Goal: Task Accomplishment & Management: Manage account settings

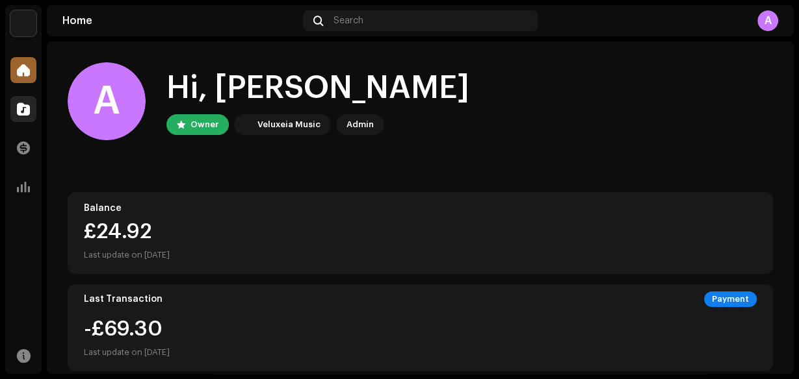
click at [24, 101] on div at bounding box center [23, 109] width 26 height 26
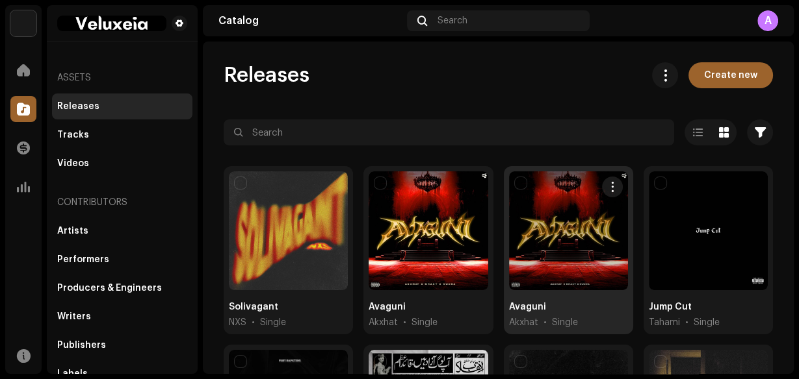
click at [591, 281] on div at bounding box center [568, 231] width 119 height 119
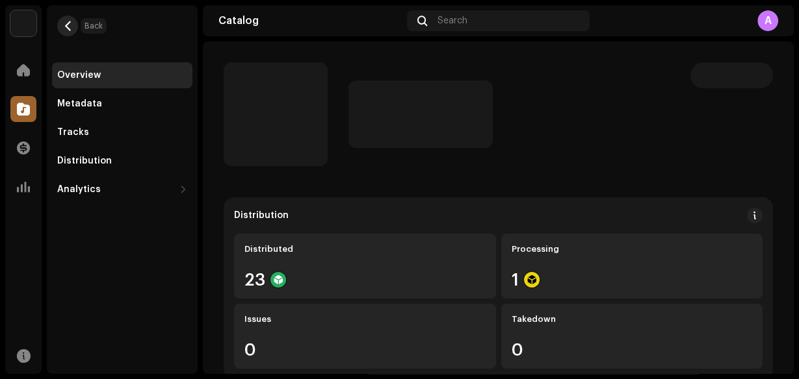
click at [66, 21] on span "button" at bounding box center [68, 26] width 10 height 10
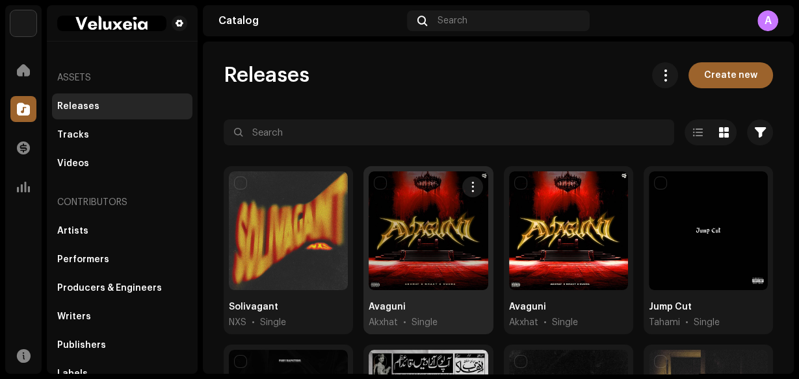
click at [433, 255] on div at bounding box center [427, 231] width 119 height 119
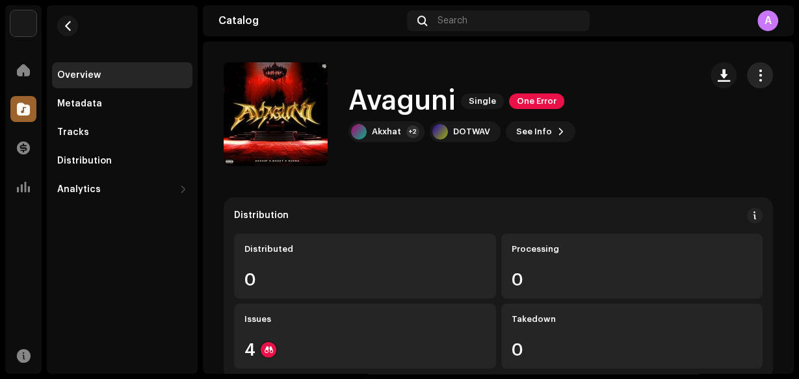
click at [754, 80] on span "button" at bounding box center [760, 75] width 12 height 10
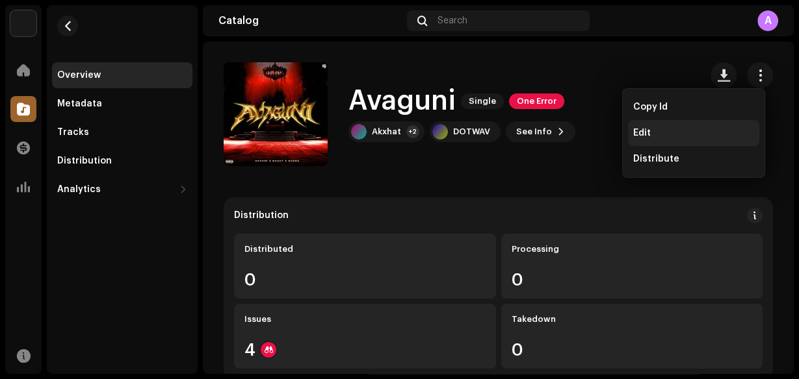
click at [693, 129] on div "Edit" at bounding box center [693, 133] width 121 height 10
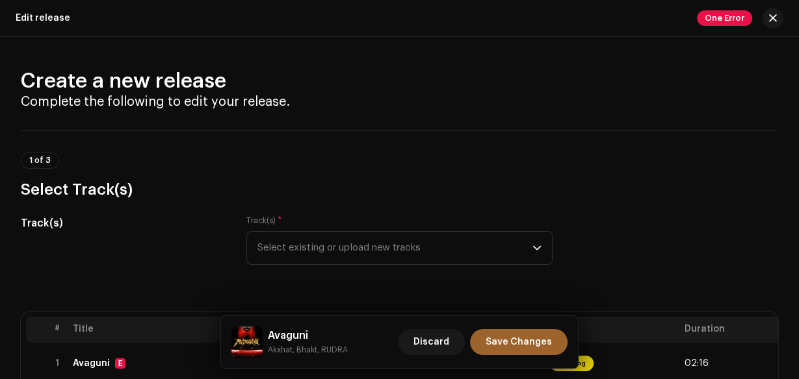
scroll to position [260, 0]
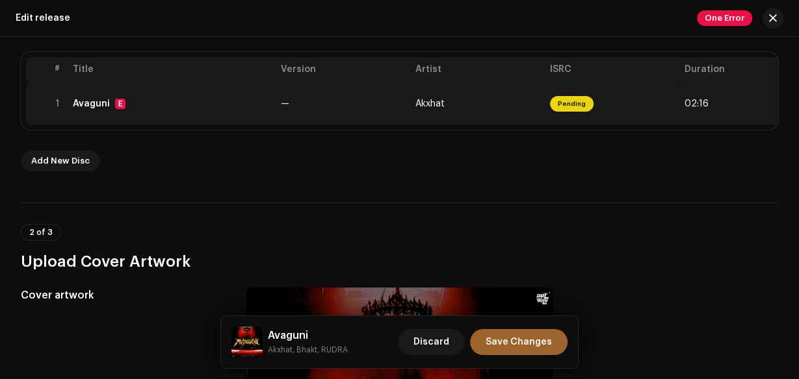
click at [500, 116] on td "Akxhat" at bounding box center [477, 104] width 135 height 42
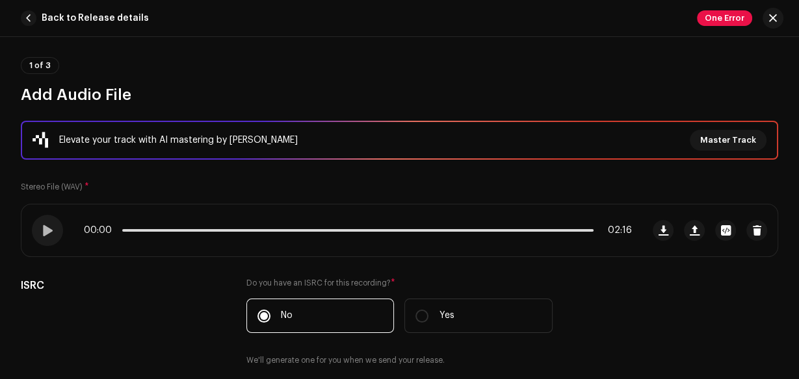
scroll to position [91, 0]
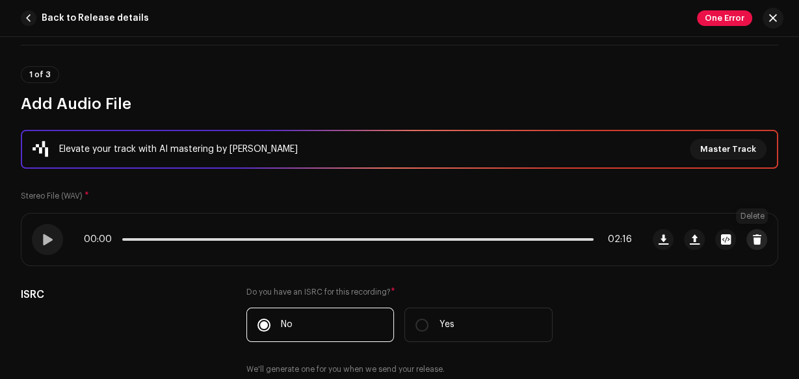
click at [746, 238] on button "button" at bounding box center [756, 239] width 21 height 21
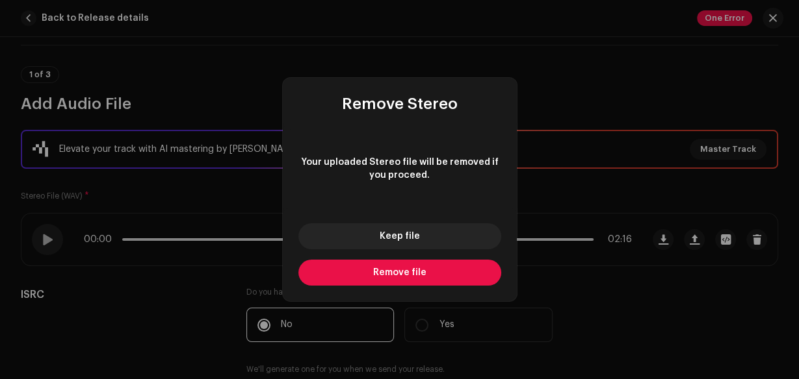
click at [482, 273] on button "Remove file" at bounding box center [399, 273] width 203 height 26
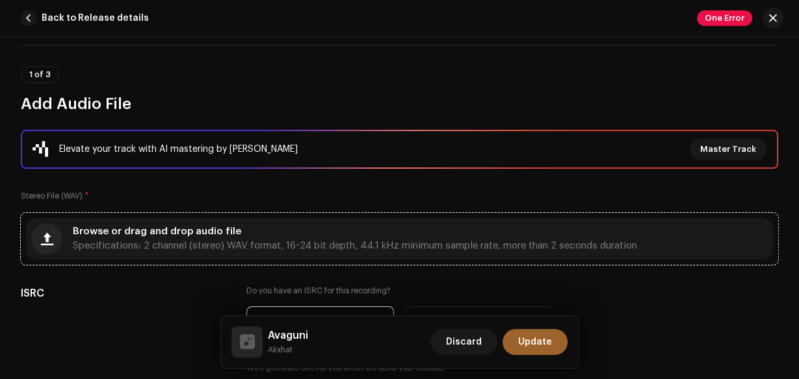
click at [412, 233] on div "Browse or drag and drop audio file Specifications: 2 channel (stereo) WAV forma…" at bounding box center [355, 238] width 564 height 23
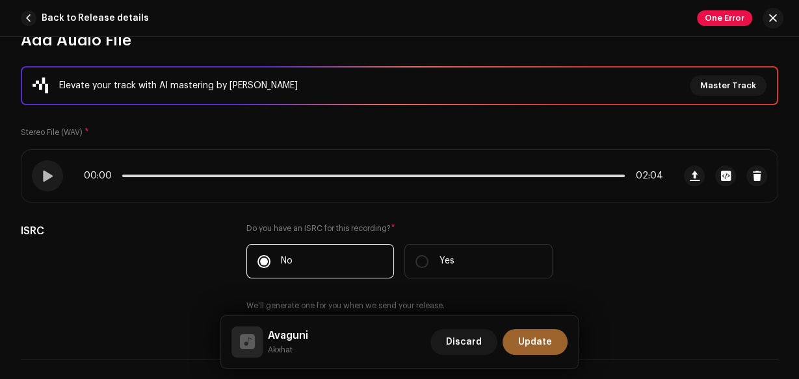
scroll to position [144, 0]
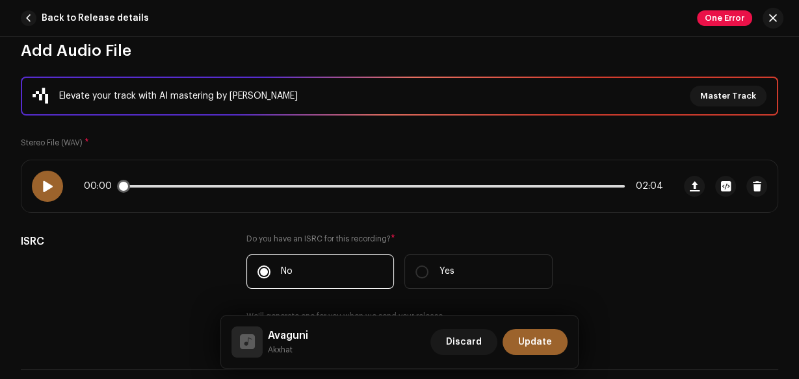
click at [55, 185] on div at bounding box center [47, 186] width 31 height 31
click at [556, 348] on button "Update" at bounding box center [534, 342] width 65 height 26
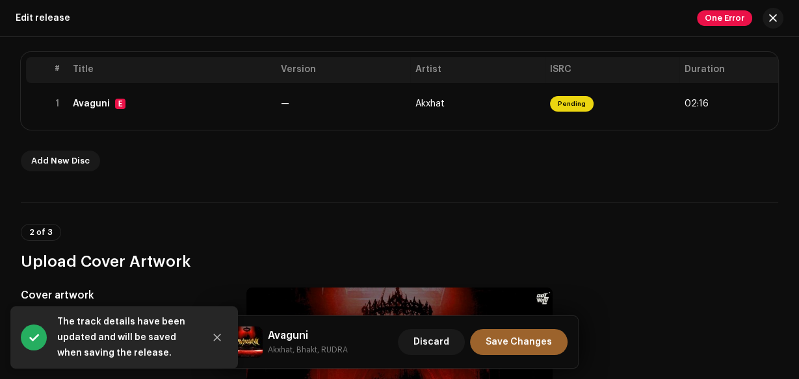
click at [556, 348] on button "Save Changes" at bounding box center [518, 342] width 97 height 26
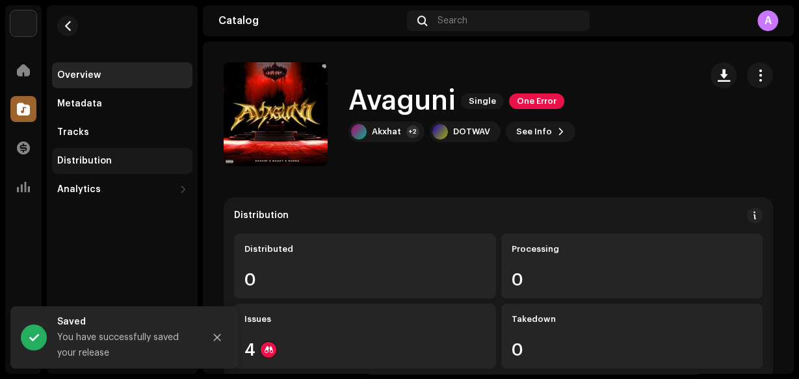
click at [122, 149] on div "Distribution" at bounding box center [122, 161] width 140 height 26
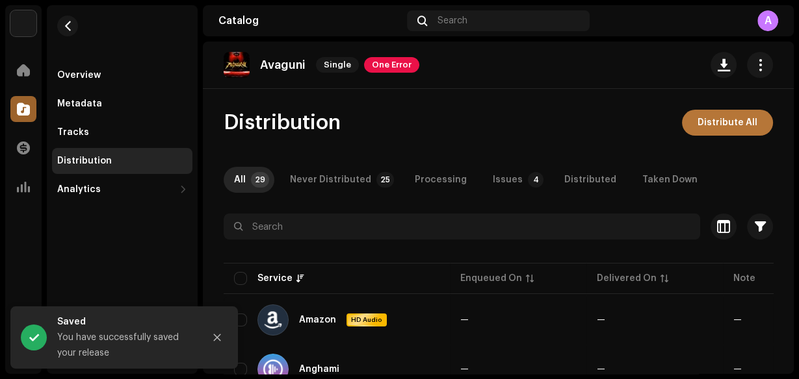
click at [708, 133] on span "Distribute All" at bounding box center [727, 123] width 60 height 26
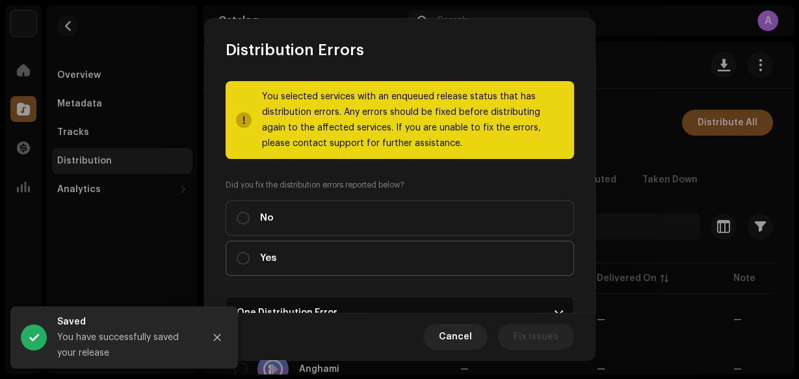
click at [431, 252] on label "Yes" at bounding box center [399, 258] width 348 height 35
click at [250, 252] on input "Yes" at bounding box center [243, 258] width 13 height 13
radio input "true"
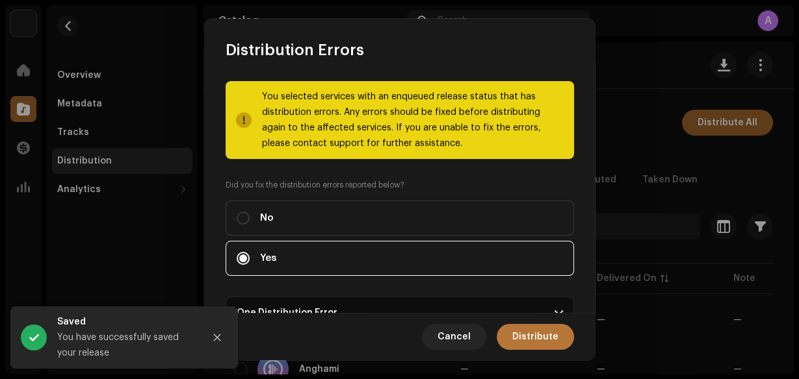
click at [537, 335] on span "Distribute" at bounding box center [535, 337] width 46 height 26
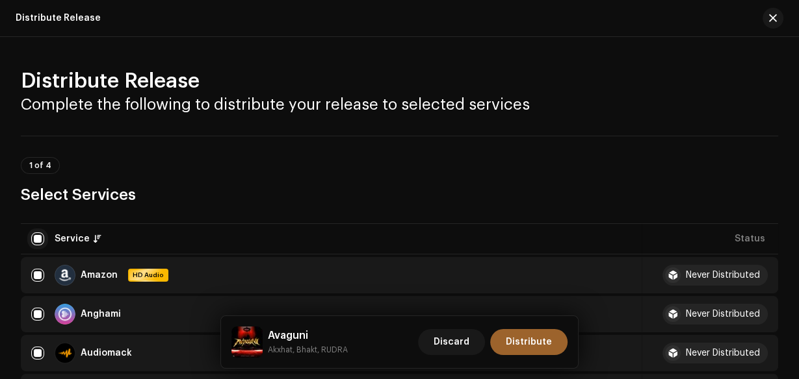
click at [40, 237] on input "checkbox" at bounding box center [37, 239] width 13 height 13
checkbox input "false"
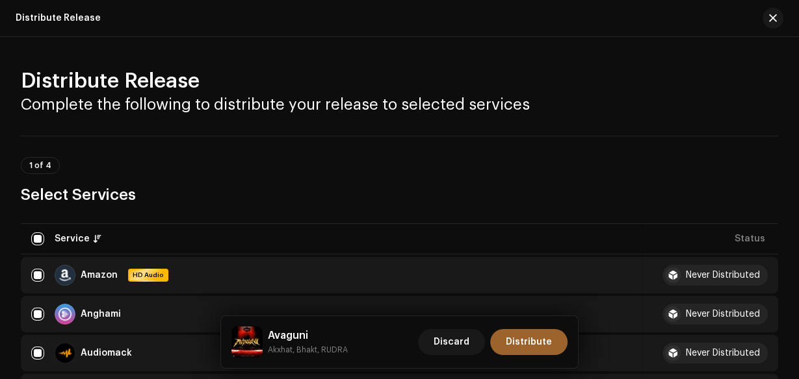
checkbox input "false"
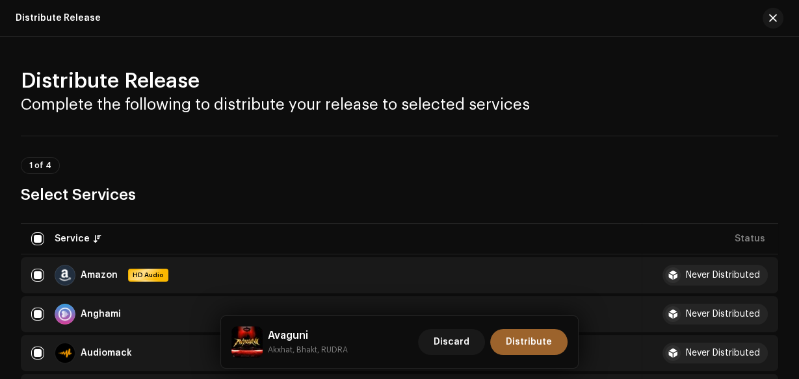
checkbox input "false"
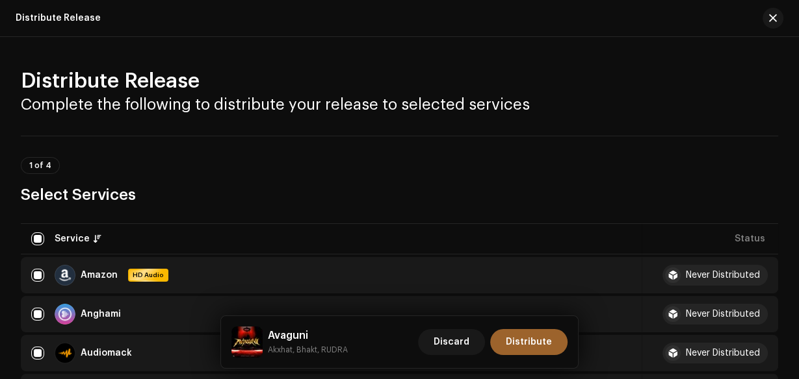
checkbox input "false"
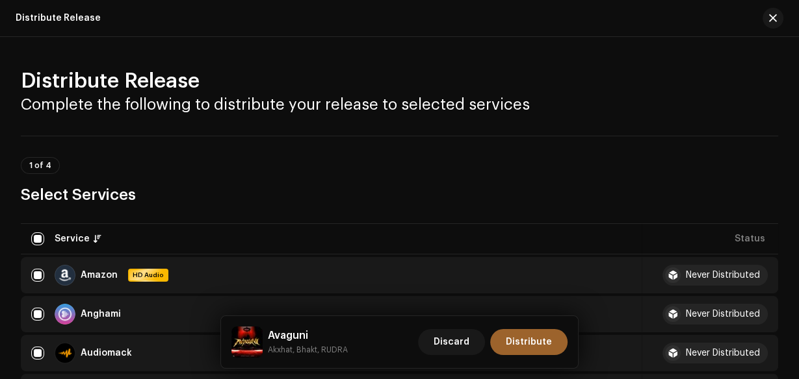
checkbox input "false"
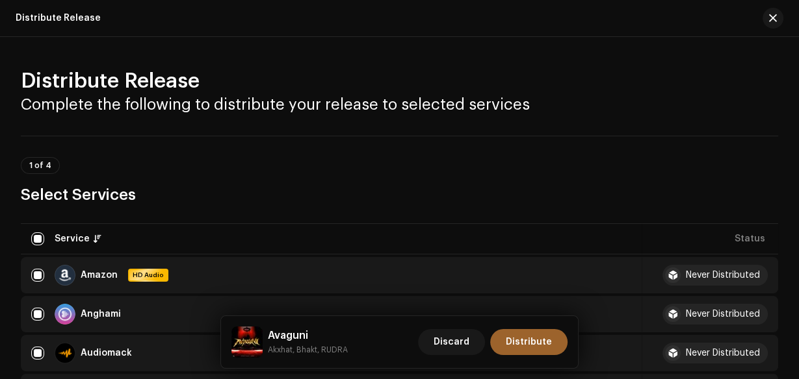
checkbox input "false"
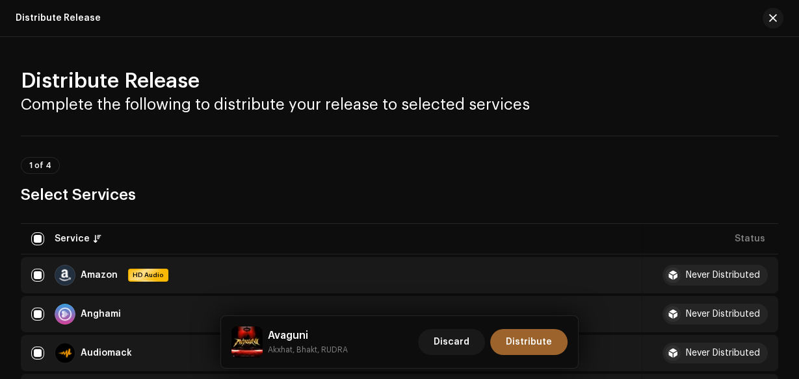
checkbox input "false"
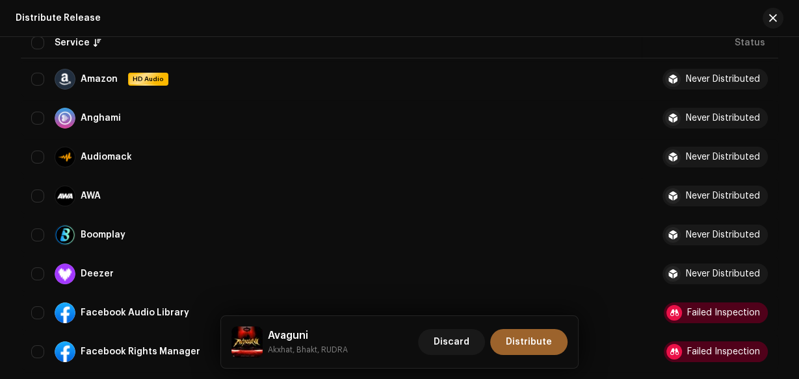
scroll to position [208, 0]
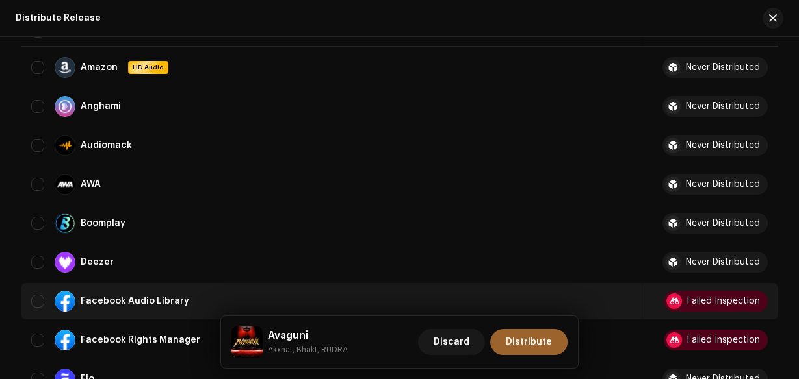
click at [38, 300] on input "Row Unselected" at bounding box center [37, 301] width 13 height 13
checkbox input "true"
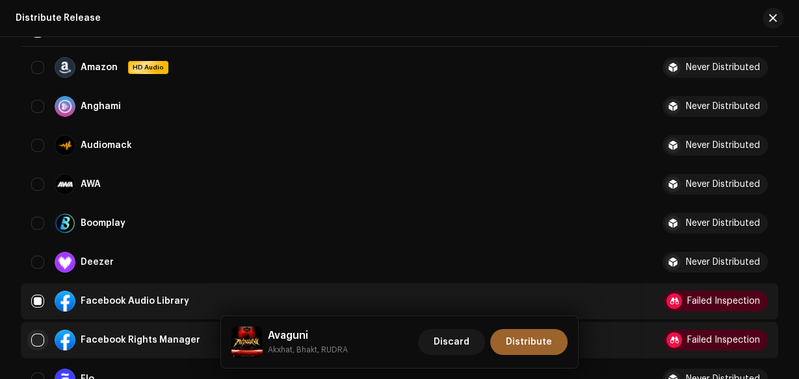
click at [40, 341] on input "Row Unselected" at bounding box center [37, 340] width 13 height 13
checkbox input "true"
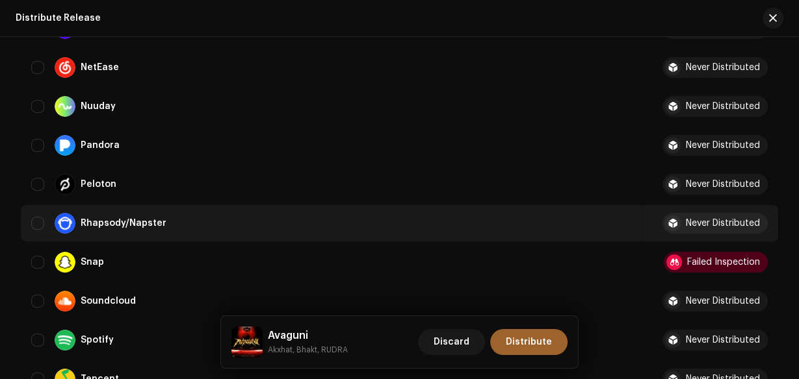
scroll to position [988, 0]
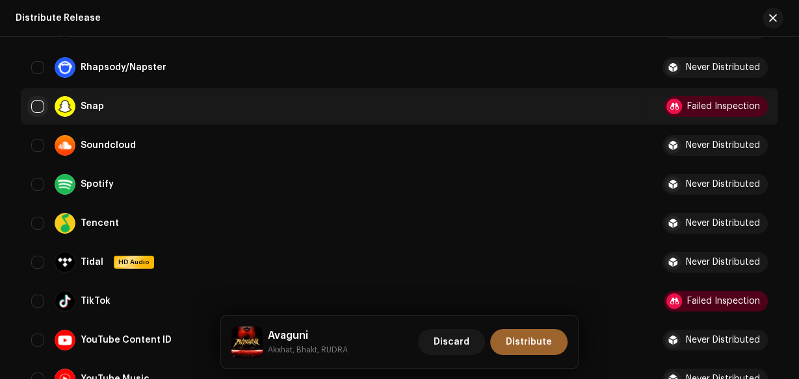
click at [40, 107] on input "Row Unselected" at bounding box center [37, 106] width 13 height 13
checkbox input "true"
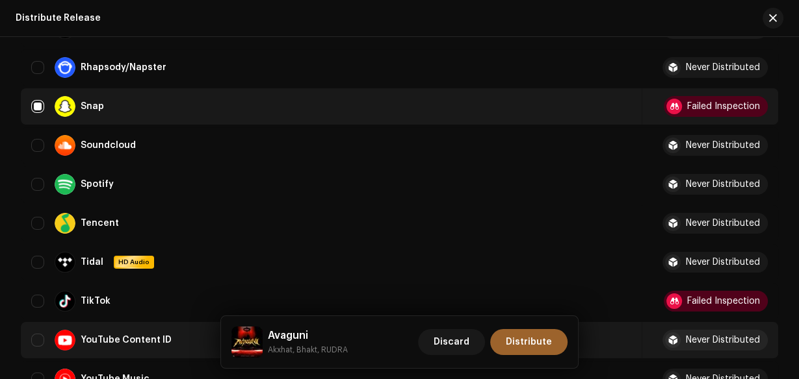
scroll to position [1092, 0]
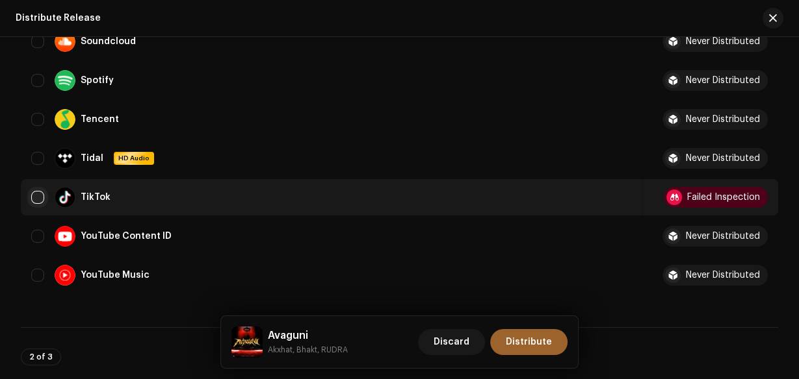
click at [34, 196] on input "Row Unselected" at bounding box center [37, 197] width 13 height 13
checkbox input "true"
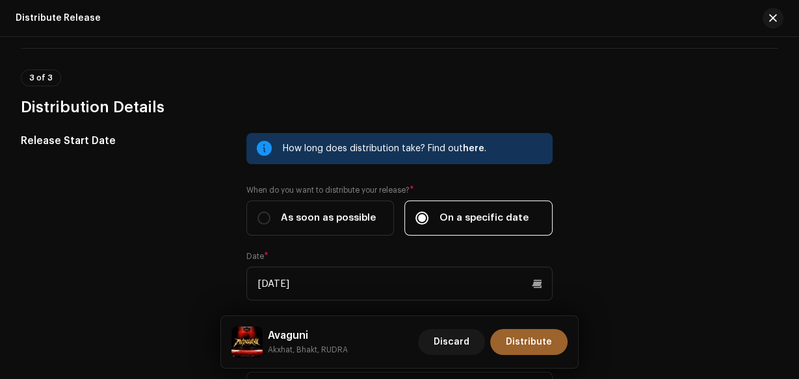
scroll to position [1695, 0]
click at [526, 353] on span "Distribute" at bounding box center [529, 342] width 46 height 26
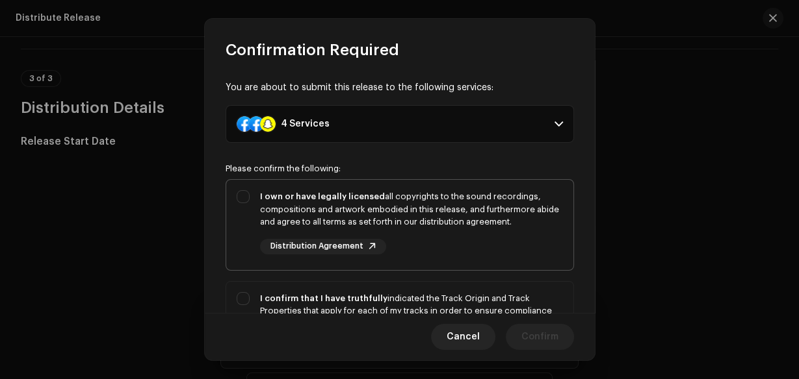
click at [394, 229] on div "I own or have legally licensed all copyrights to the sound recordings, composit…" at bounding box center [411, 222] width 303 height 64
checkbox input "true"
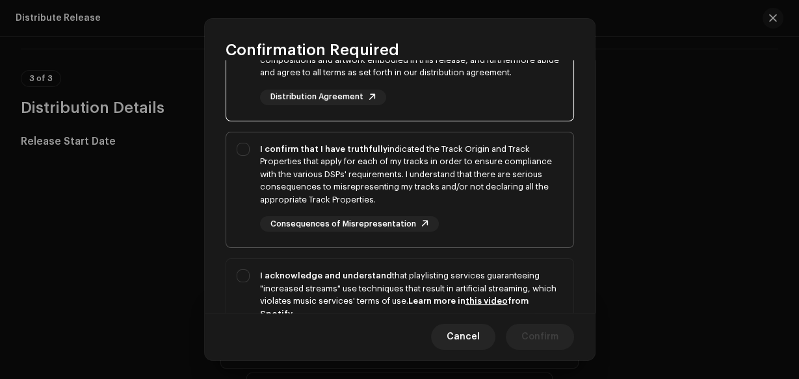
scroll to position [156, 0]
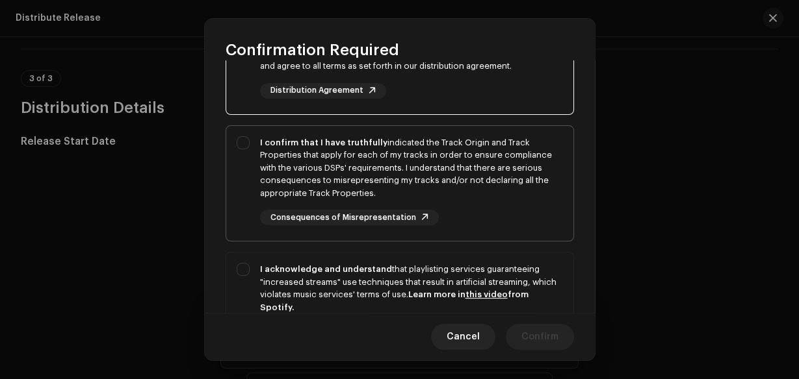
click at [477, 181] on div "I confirm that I have truthfully indicated the Track Origin and Track Propertie…" at bounding box center [411, 168] width 303 height 64
checkbox input "true"
click at [491, 263] on div "I acknowledge and understand that playlisting services guaranteeing "increased …" at bounding box center [411, 288] width 303 height 51
checkbox input "true"
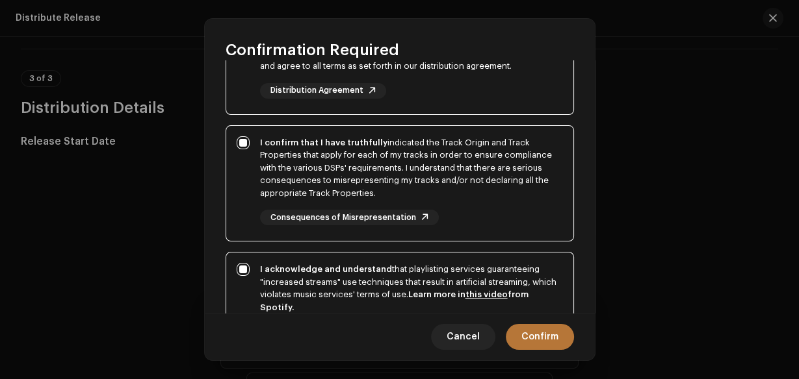
click at [533, 333] on span "Confirm" at bounding box center [539, 337] width 37 height 26
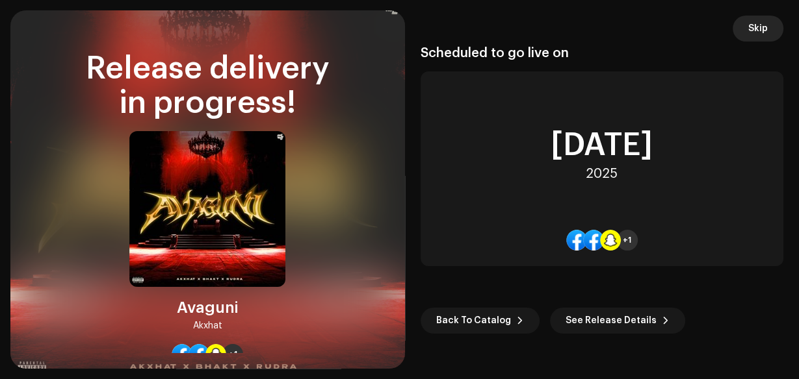
click at [747, 20] on button "Skip" at bounding box center [757, 29] width 51 height 26
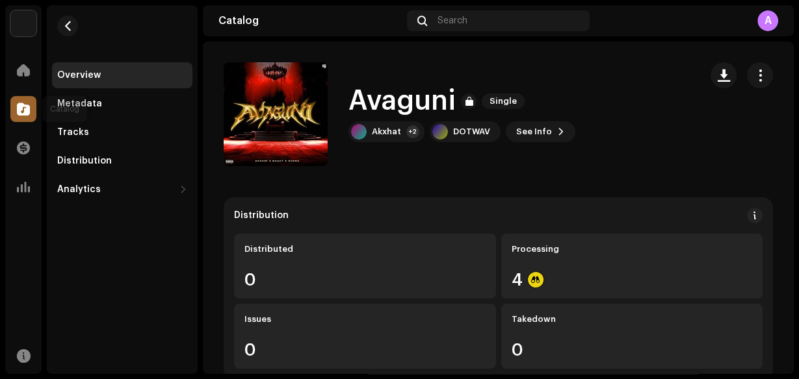
click at [24, 106] on span at bounding box center [23, 109] width 13 height 10
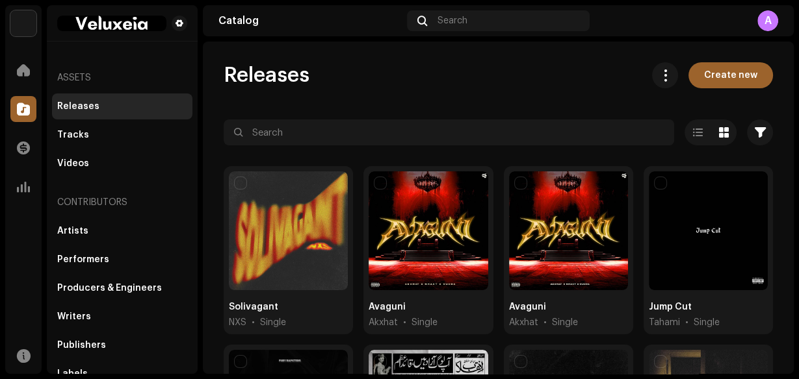
click at [769, 19] on div "A" at bounding box center [767, 20] width 21 height 21
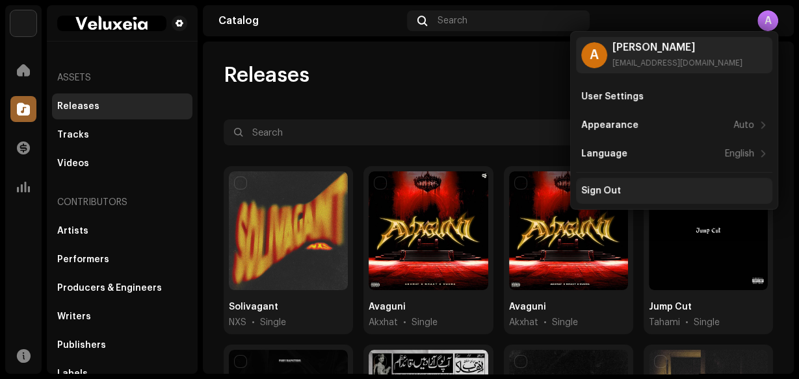
click at [643, 193] on div "Sign Out" at bounding box center [674, 191] width 186 height 10
